Goal: Information Seeking & Learning: Learn about a topic

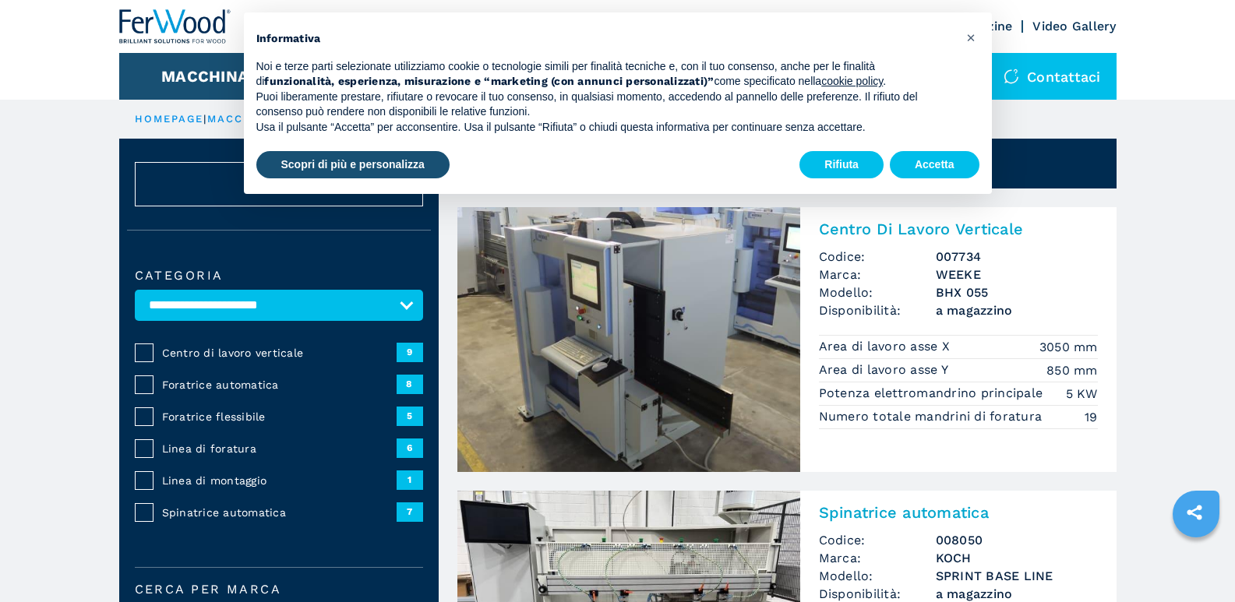
click at [177, 511] on span "Spinatrice automatica" at bounding box center [279, 513] width 234 height 16
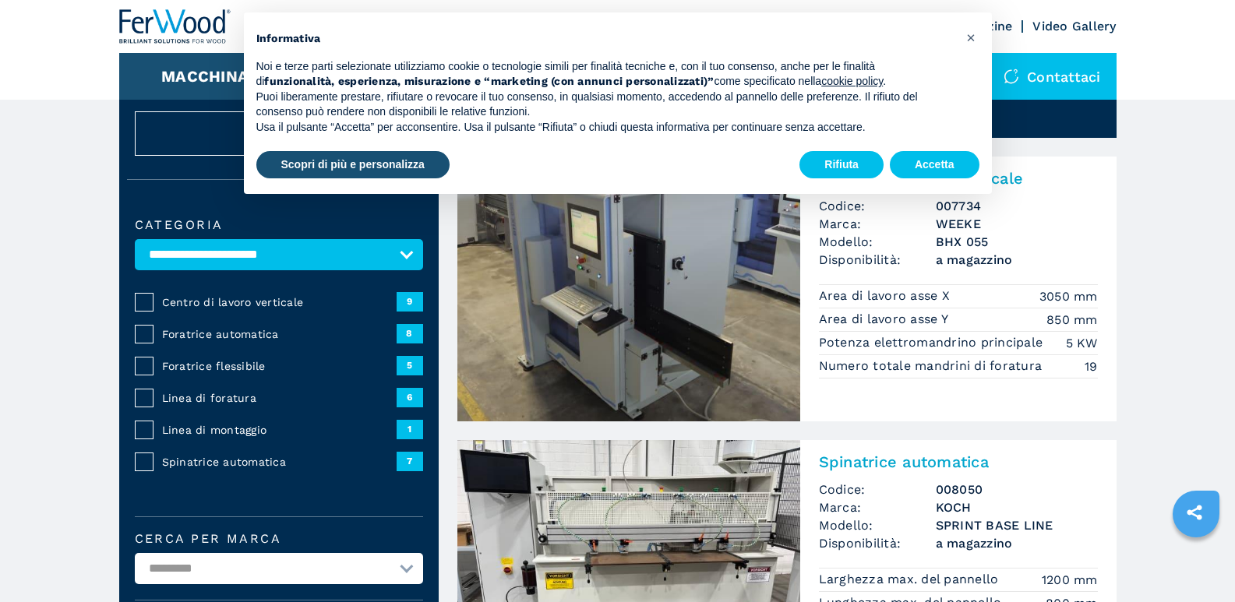
scroll to position [78, 0]
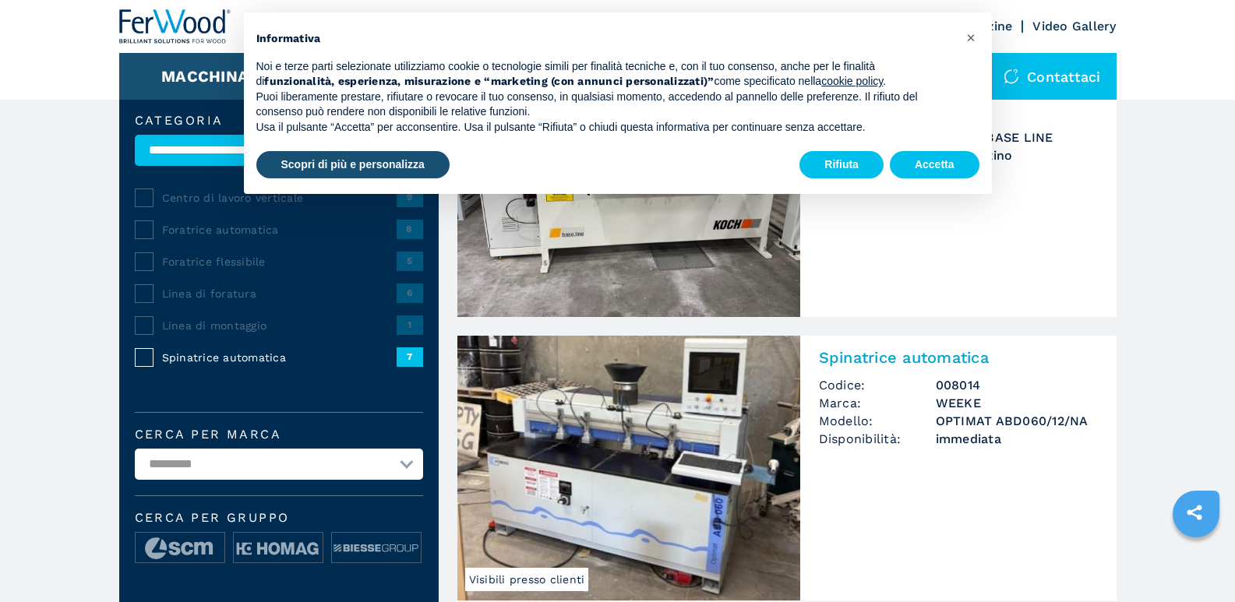
scroll to position [234, 0]
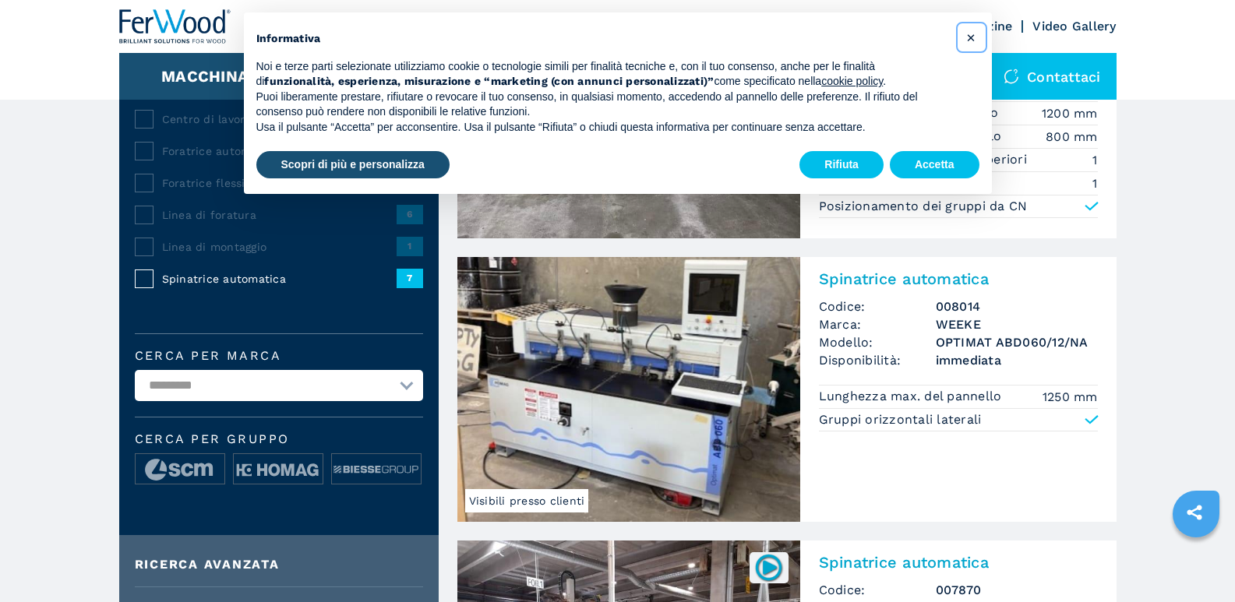
click at [970, 36] on span "×" at bounding box center [970, 37] width 9 height 19
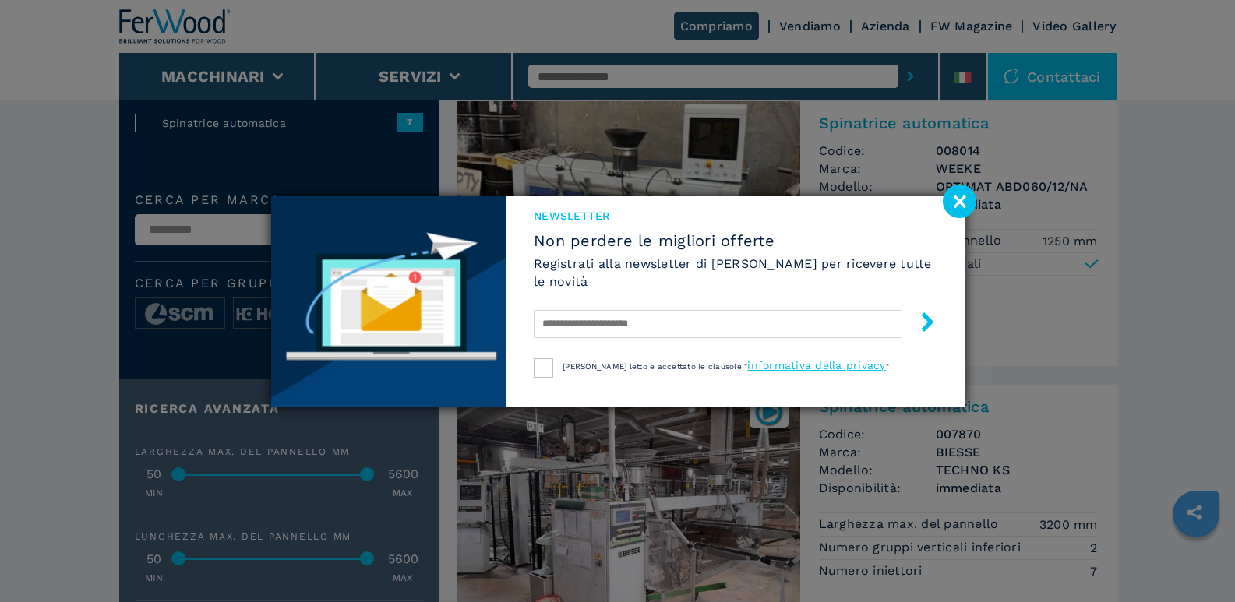
scroll to position [467, 0]
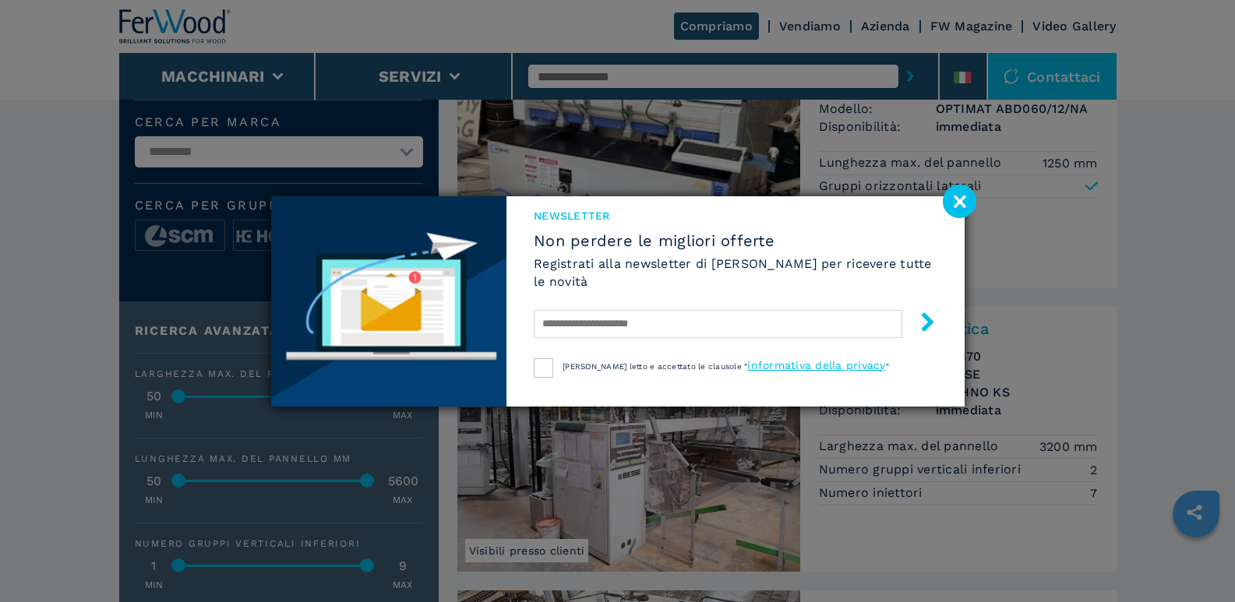
click at [961, 203] on image at bounding box center [959, 201] width 33 height 33
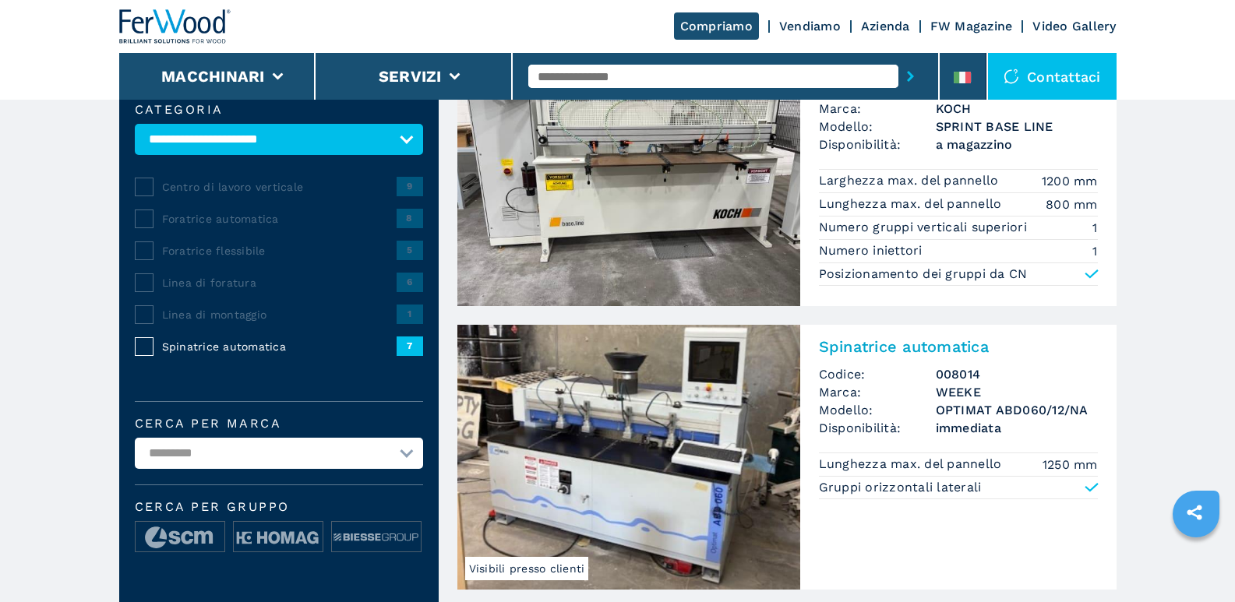
scroll to position [156, 0]
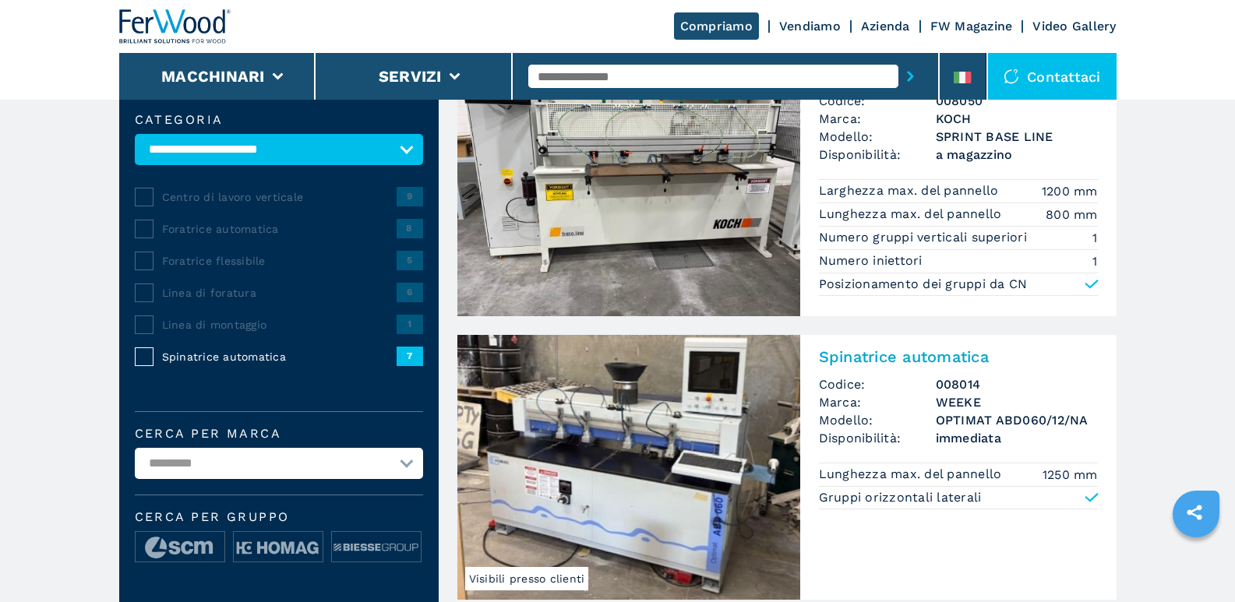
click at [621, 447] on img at bounding box center [628, 467] width 343 height 265
click at [625, 440] on img at bounding box center [628, 467] width 343 height 265
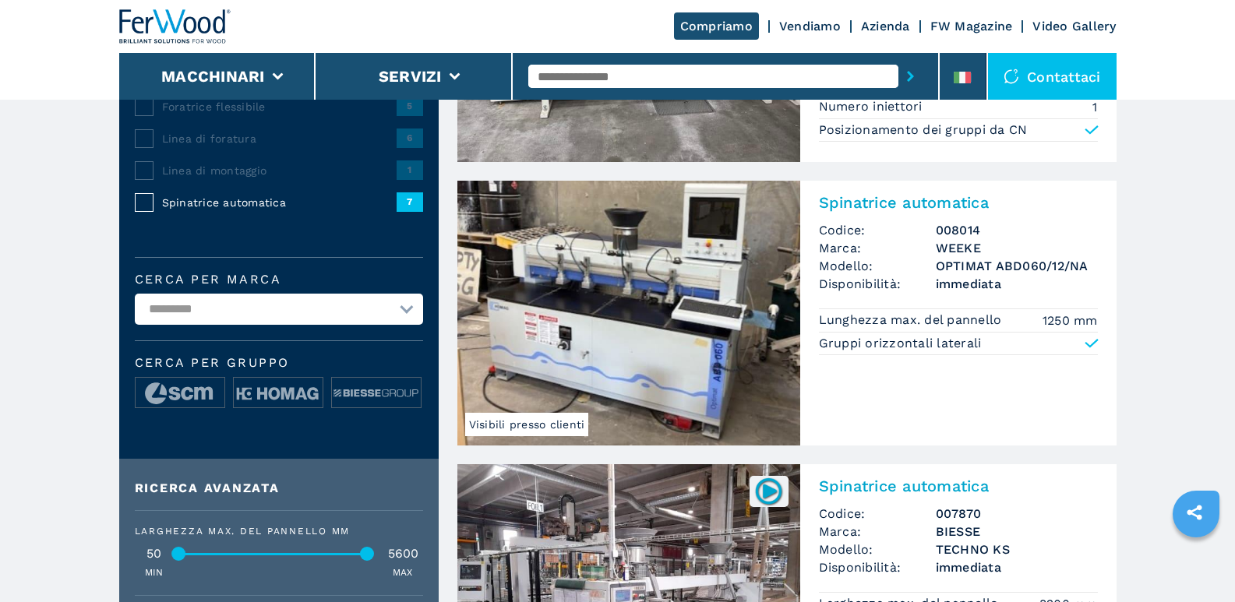
scroll to position [312, 0]
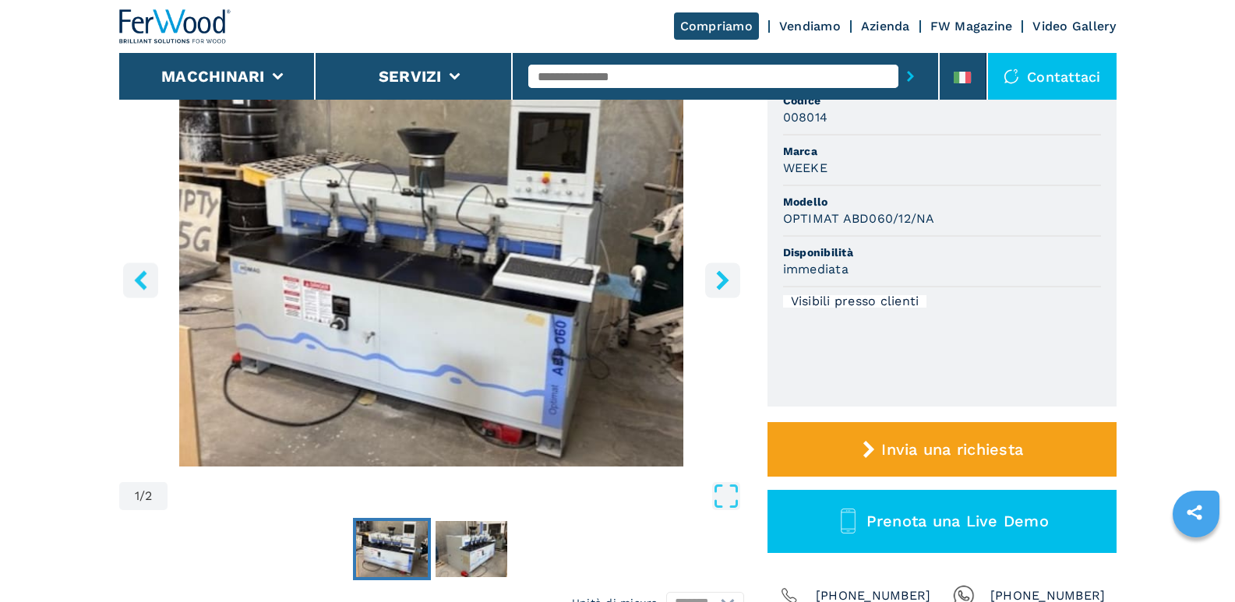
scroll to position [156, 0]
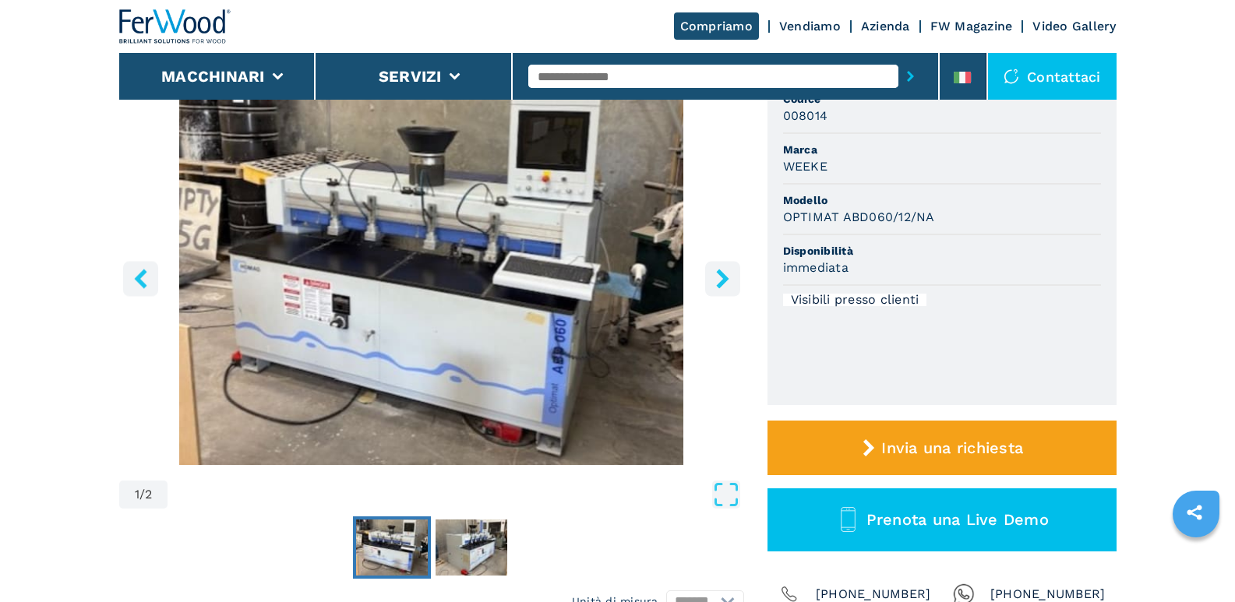
click at [732, 276] on button "right-button" at bounding box center [722, 278] width 35 height 35
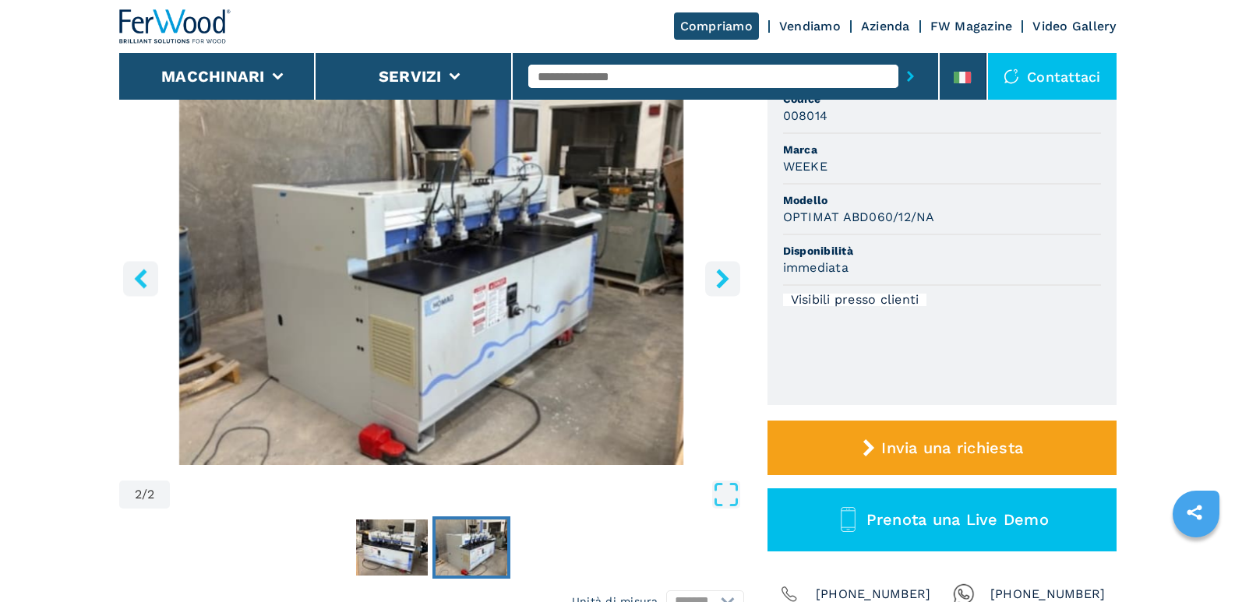
click at [732, 276] on button "right-button" at bounding box center [722, 278] width 35 height 35
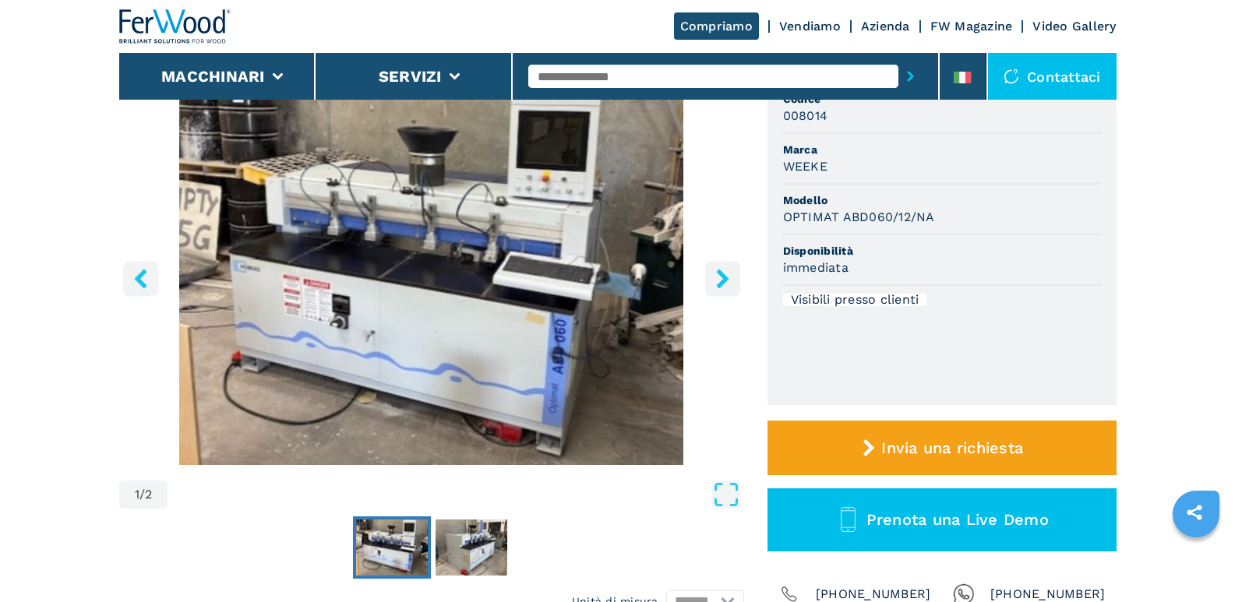
click at [727, 275] on icon "right-button" at bounding box center [722, 278] width 19 height 19
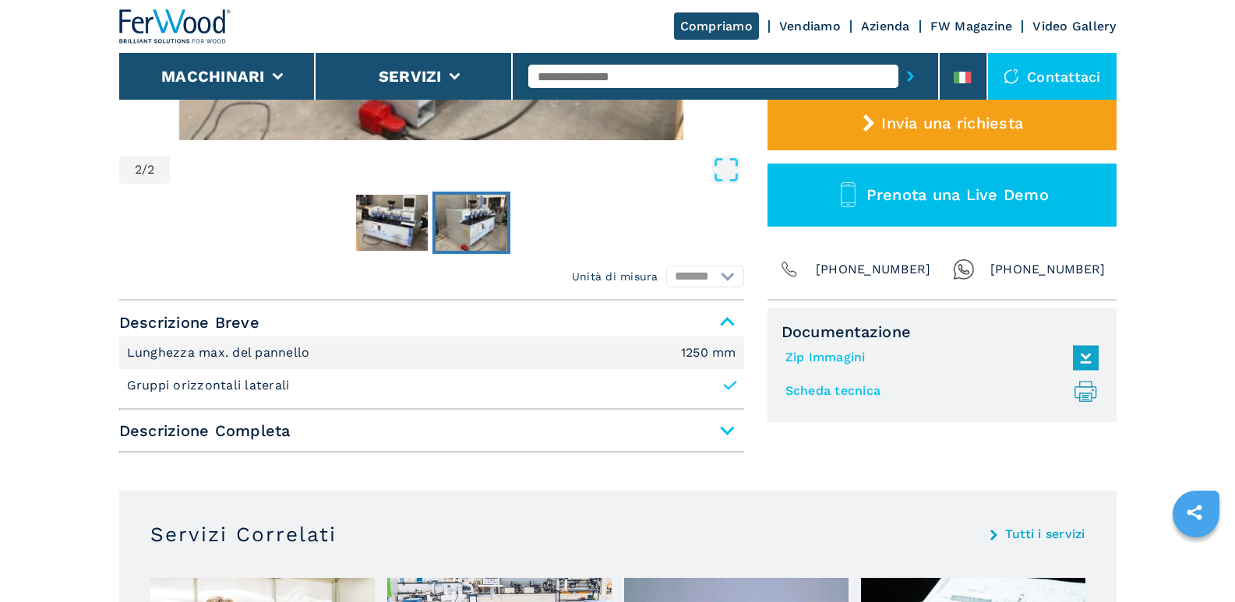
scroll to position [467, 0]
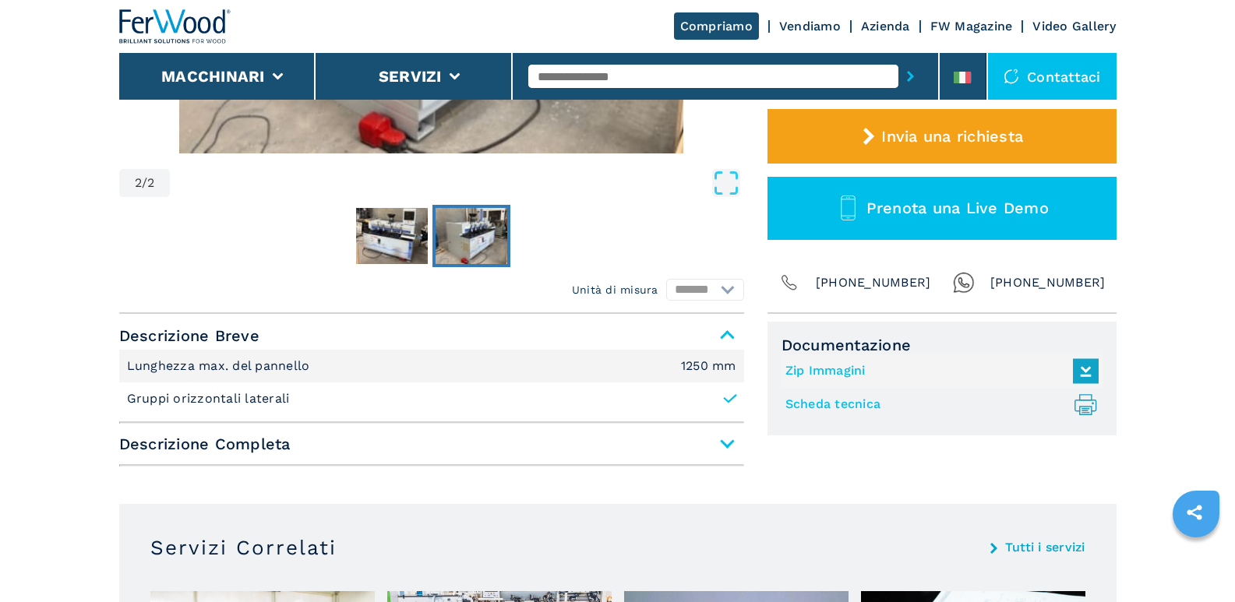
drag, startPoint x: 831, startPoint y: 479, endPoint x: 1210, endPoint y: 365, distance: 395.3
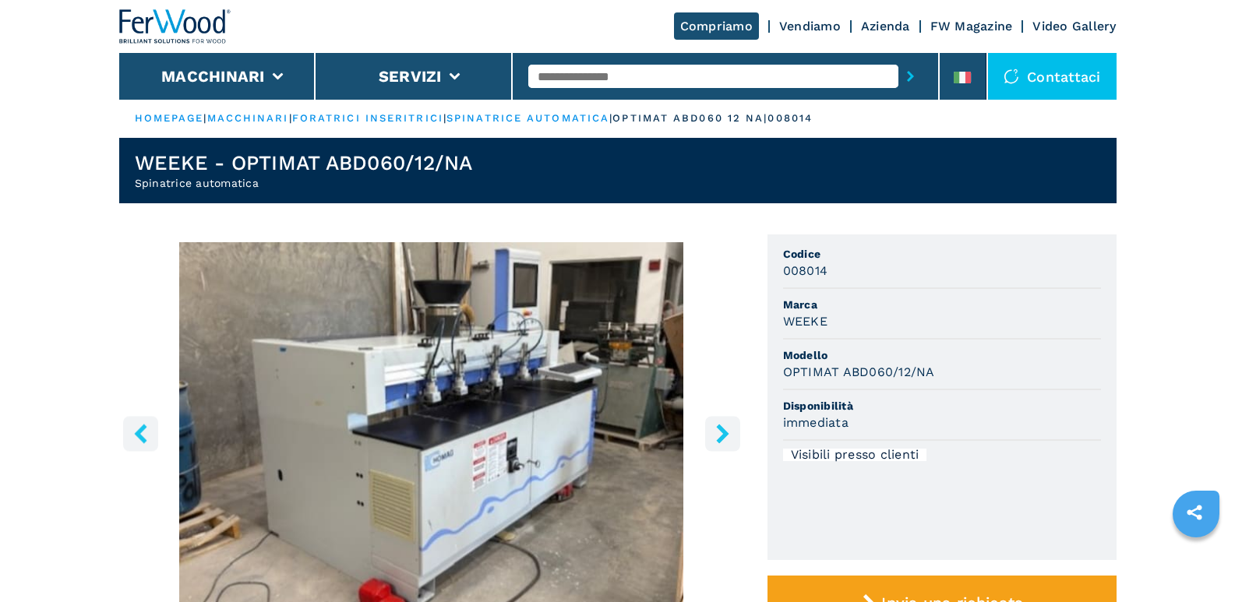
scroll to position [0, 0]
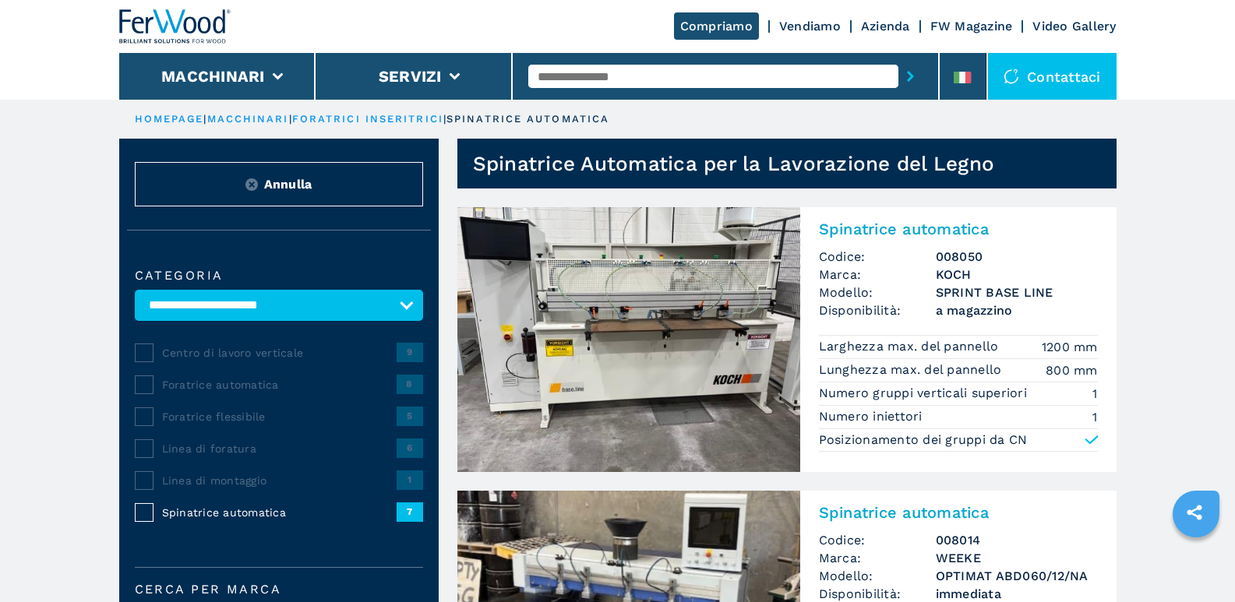
click at [701, 332] on img at bounding box center [628, 339] width 343 height 265
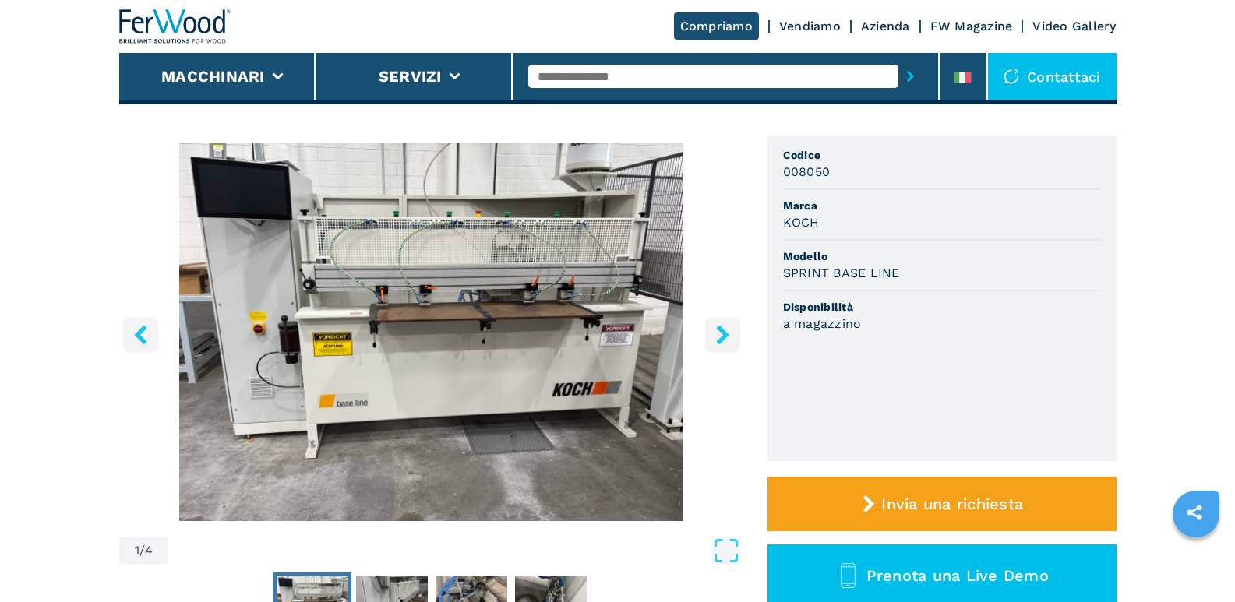
scroll to position [78, 0]
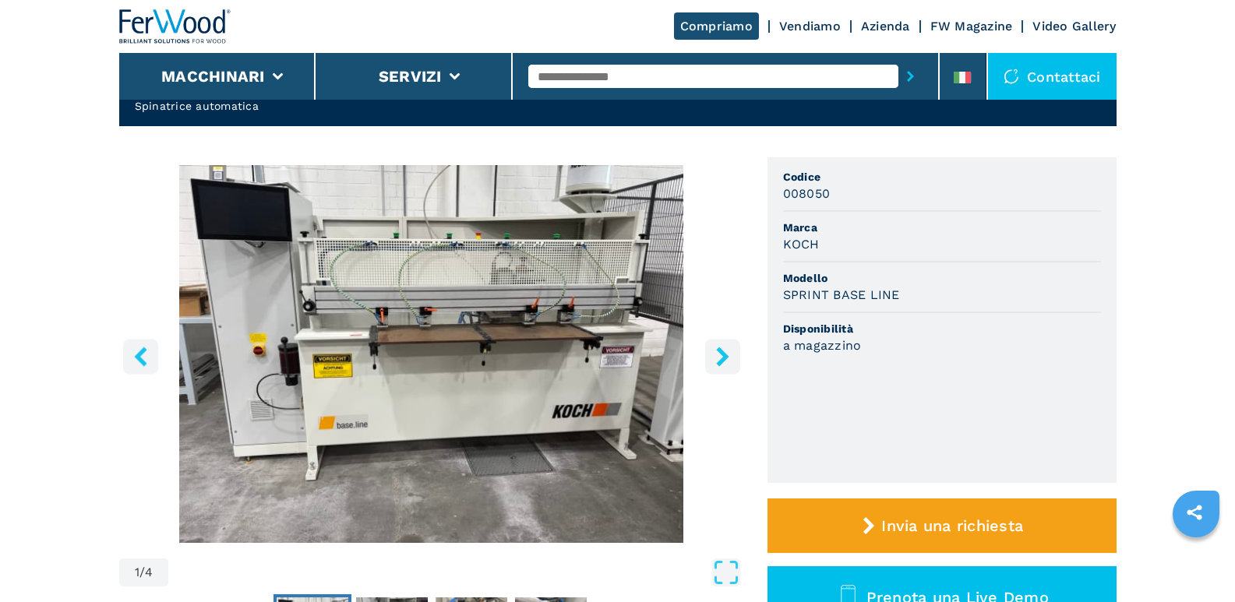
click at [723, 359] on icon "right-button" at bounding box center [722, 356] width 12 height 19
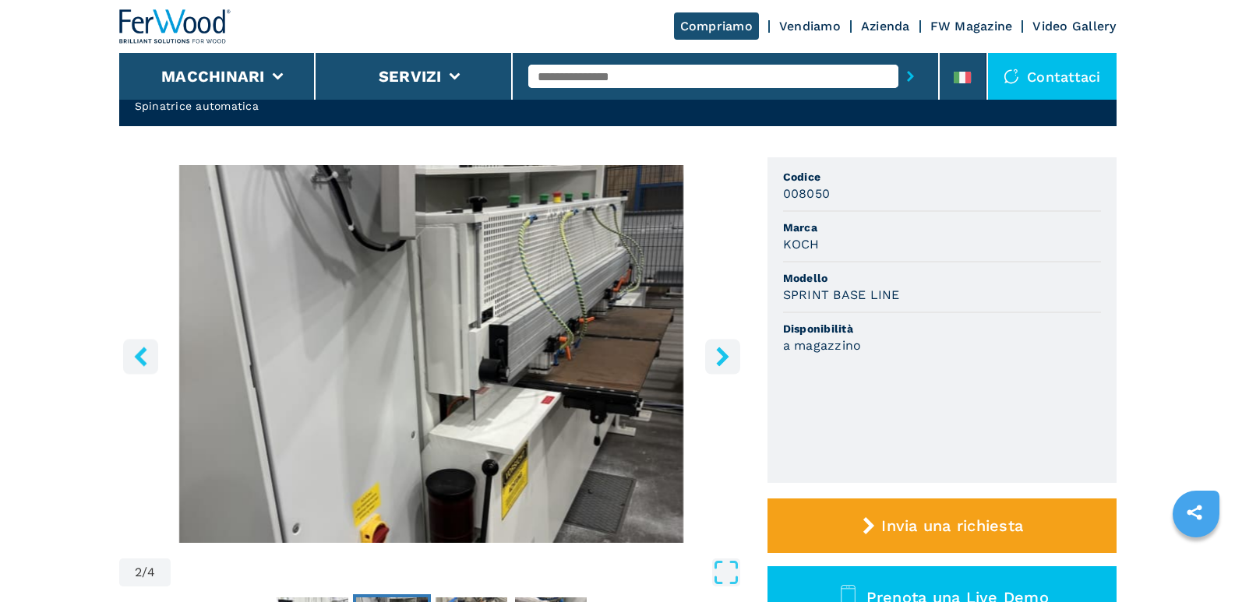
click at [723, 359] on icon "right-button" at bounding box center [722, 356] width 12 height 19
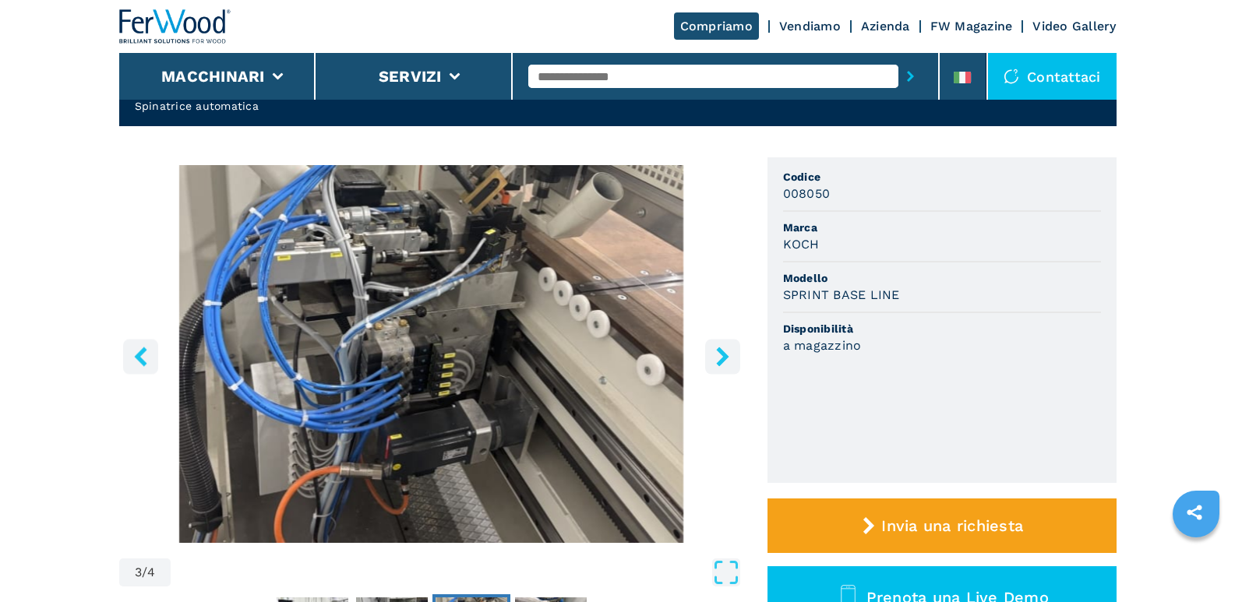
click at [723, 359] on icon "right-button" at bounding box center [722, 356] width 12 height 19
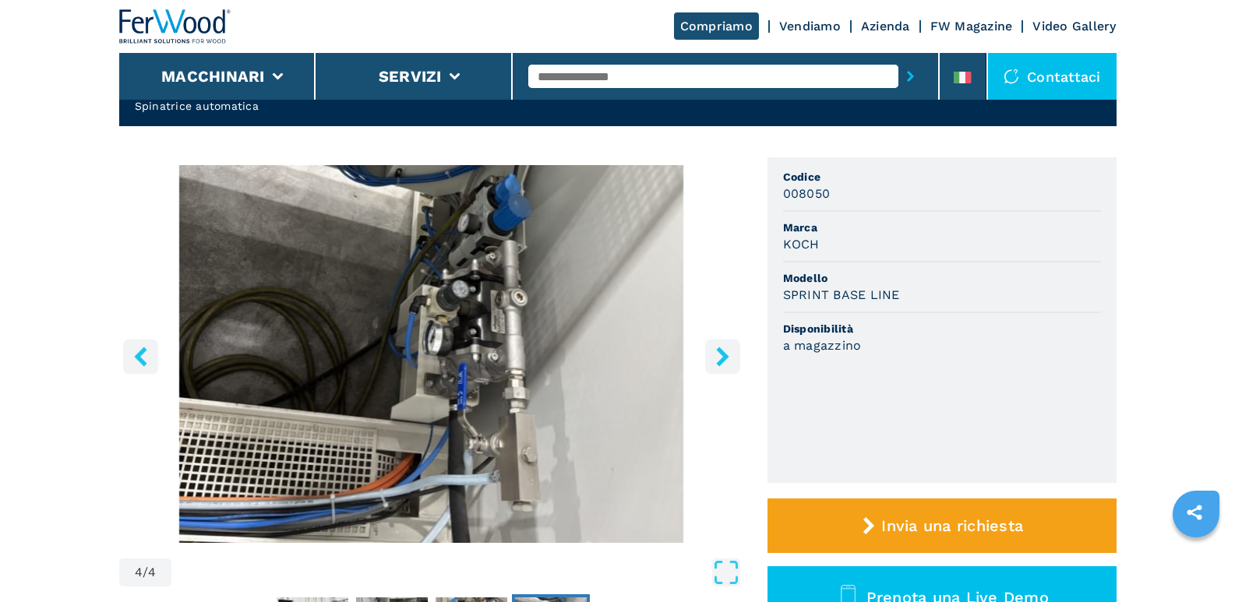
click at [723, 359] on icon "right-button" at bounding box center [722, 356] width 12 height 19
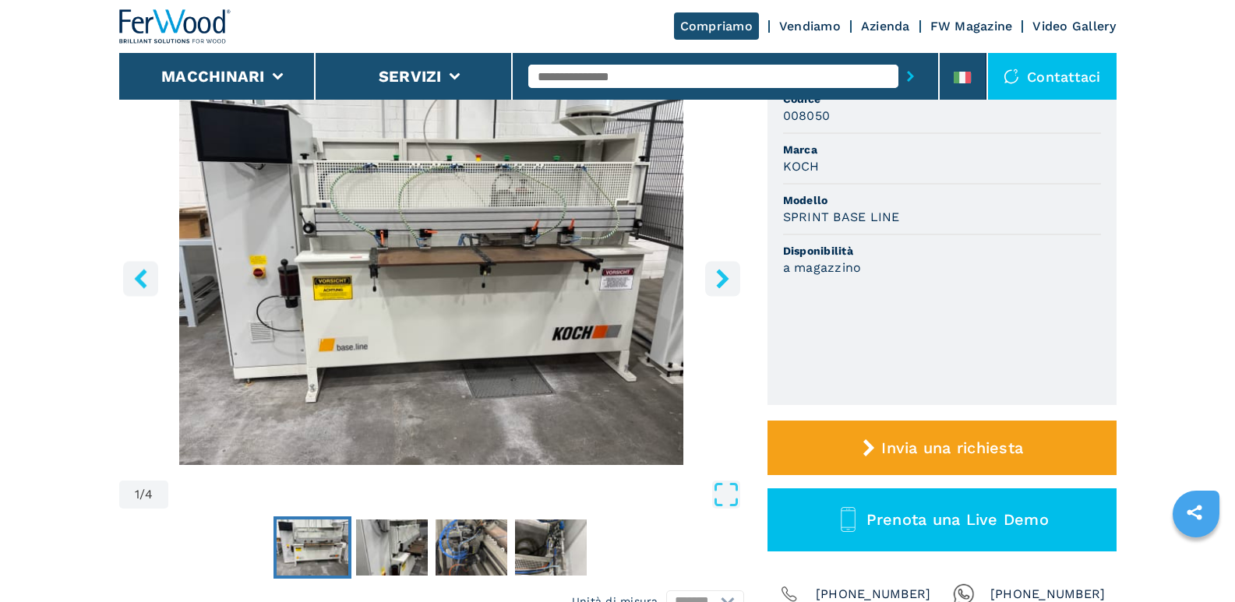
scroll to position [0, 0]
